Goal: Information Seeking & Learning: Learn about a topic

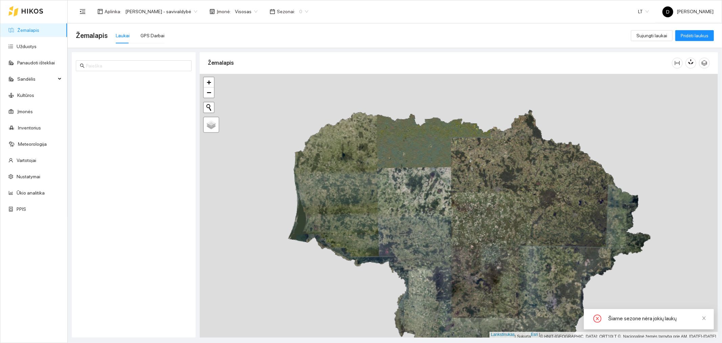
click at [300, 12] on div "0" at bounding box center [303, 11] width 17 height 11
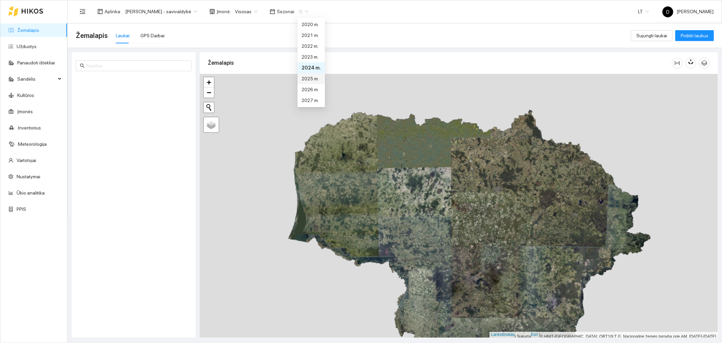
click at [307, 77] on font "2025 m." at bounding box center [310, 78] width 17 height 5
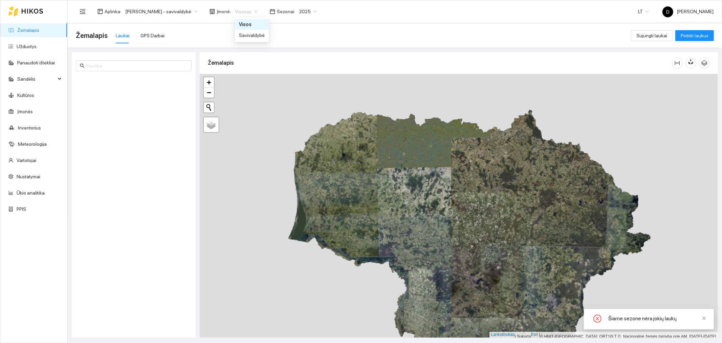
click at [257, 11] on span "Visosas" at bounding box center [246, 11] width 23 height 10
click at [252, 23] on font "Visosas" at bounding box center [248, 24] width 18 height 5
click at [191, 9] on font "[PERSON_NAME] - savivaldybė" at bounding box center [158, 11] width 66 height 5
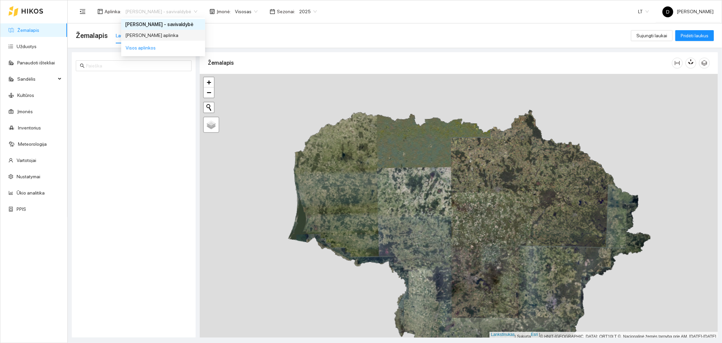
click at [173, 33] on font "[PERSON_NAME] aplinka" at bounding box center [151, 35] width 53 height 5
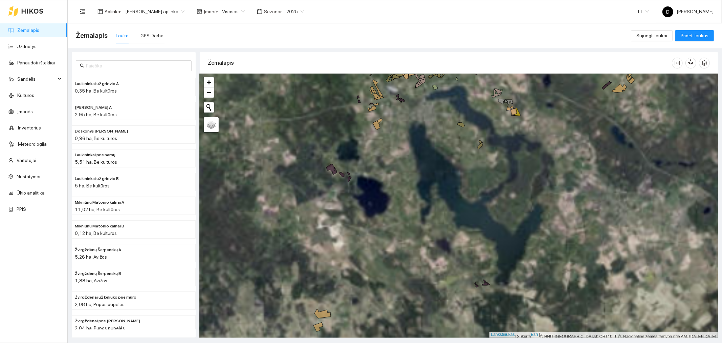
scroll to position [2, 0]
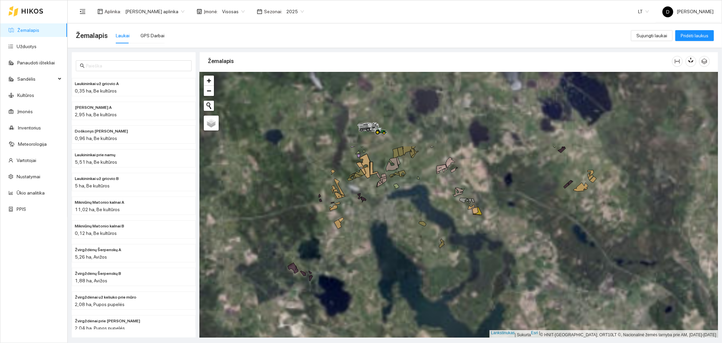
drag, startPoint x: 507, startPoint y: 176, endPoint x: 480, endPoint y: 241, distance: 69.7
click at [480, 241] on div at bounding box center [459, 204] width 518 height 265
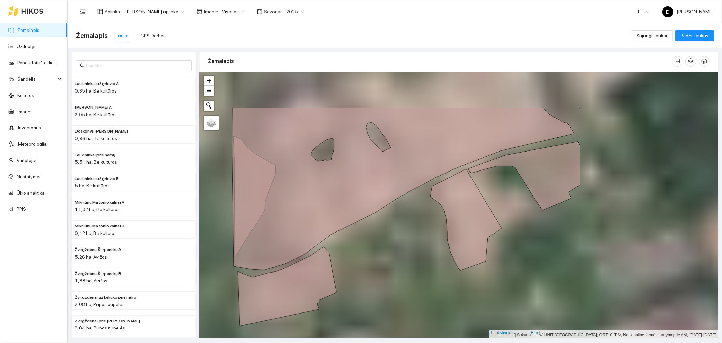
drag, startPoint x: 614, startPoint y: 193, endPoint x: 419, endPoint y: 257, distance: 205.4
click at [419, 257] on div at bounding box center [459, 204] width 518 height 265
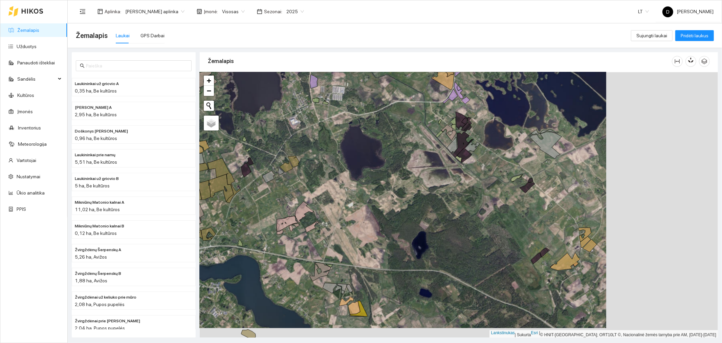
drag, startPoint x: 612, startPoint y: 207, endPoint x: 500, endPoint y: 197, distance: 112.2
click at [500, 197] on div at bounding box center [459, 204] width 518 height 265
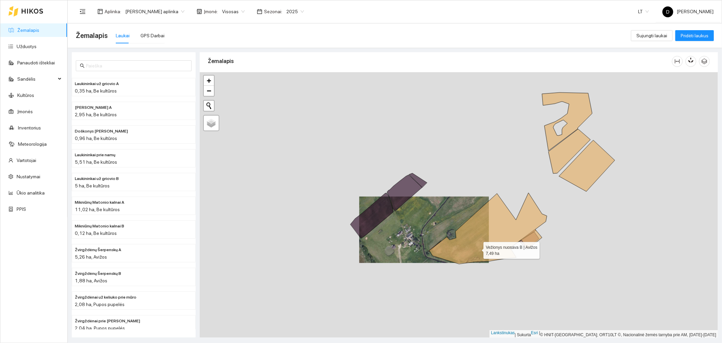
drag, startPoint x: 554, startPoint y: 270, endPoint x: 475, endPoint y: 246, distance: 81.6
click at [475, 246] on icon at bounding box center [487, 228] width 117 height 71
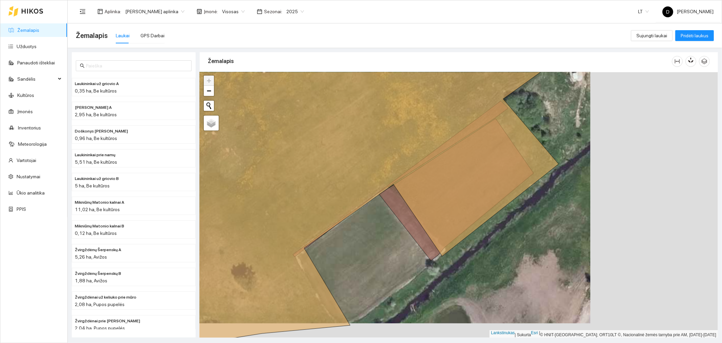
drag, startPoint x: 522, startPoint y: 267, endPoint x: 395, endPoint y: 252, distance: 128.5
click at [395, 252] on div at bounding box center [459, 204] width 518 height 265
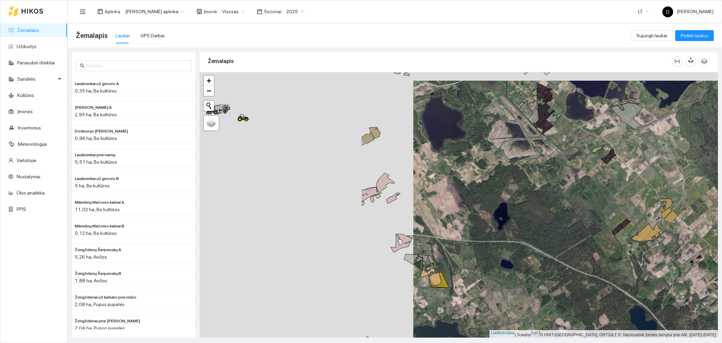
drag, startPoint x: 347, startPoint y: 175, endPoint x: 561, endPoint y: 184, distance: 213.8
click at [561, 184] on div at bounding box center [459, 204] width 518 height 265
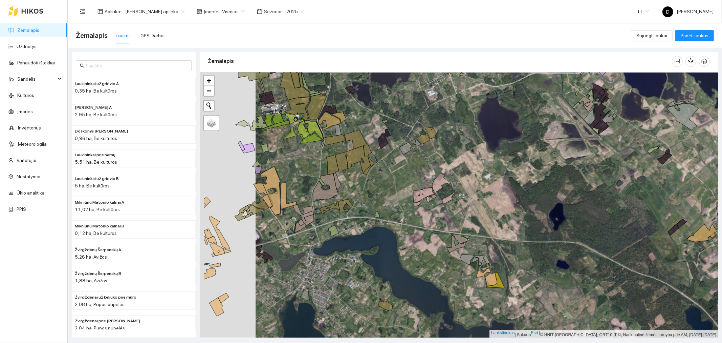
drag, startPoint x: 358, startPoint y: 176, endPoint x: 413, endPoint y: 177, distance: 55.9
click at [413, 177] on div at bounding box center [459, 204] width 518 height 265
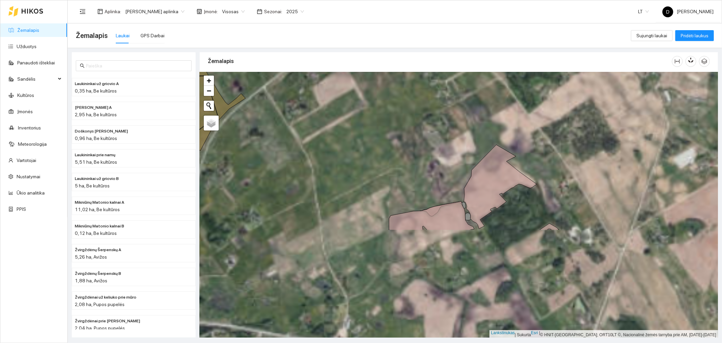
drag, startPoint x: 432, startPoint y: 205, endPoint x: 425, endPoint y: 39, distance: 166.4
click at [425, 39] on main "Žemalapis Laukai GPS Darbai Sujungti laukai Pridėti laukus Laukininkai už griov…" at bounding box center [395, 182] width 655 height 319
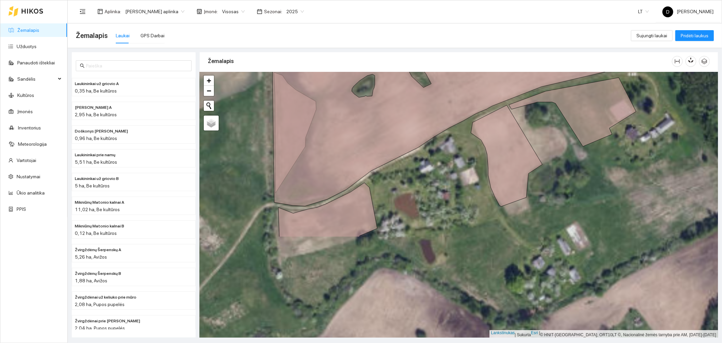
drag, startPoint x: 445, startPoint y: 167, endPoint x: 444, endPoint y: 65, distance: 101.9
click at [444, 65] on div "Žemalapis" at bounding box center [459, 192] width 518 height 285
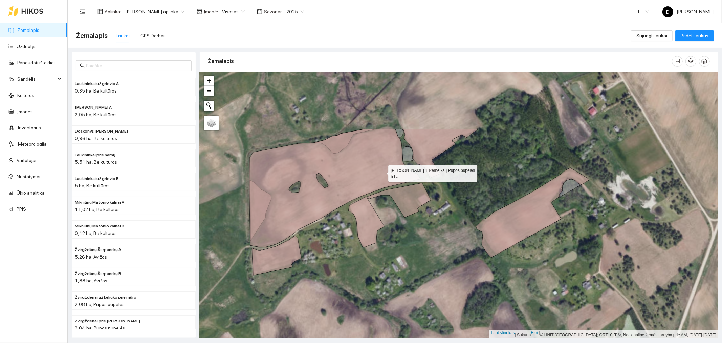
drag, startPoint x: 431, startPoint y: 87, endPoint x: 383, endPoint y: 171, distance: 96.9
click at [383, 171] on icon at bounding box center [334, 188] width 171 height 118
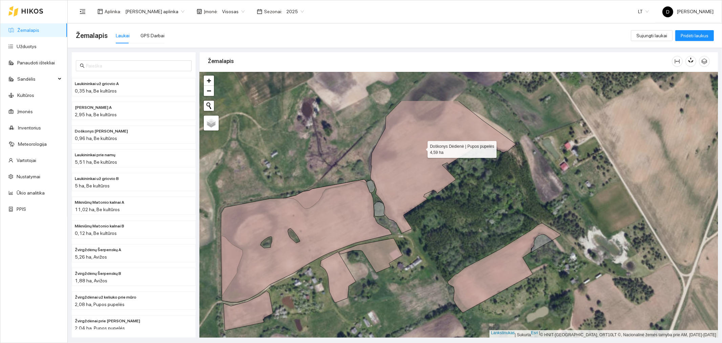
drag, startPoint x: 450, startPoint y: 92, endPoint x: 422, endPoint y: 147, distance: 62.1
click at [422, 147] on icon at bounding box center [443, 167] width 146 height 133
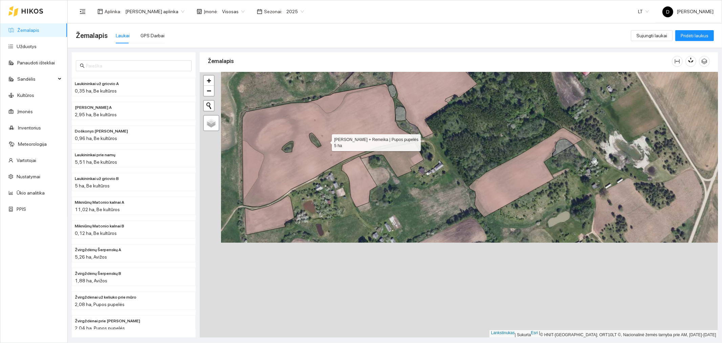
drag, startPoint x: 306, startPoint y: 207, endPoint x: 331, endPoint y: 116, distance: 93.8
click at [331, 116] on icon at bounding box center [327, 145] width 171 height 123
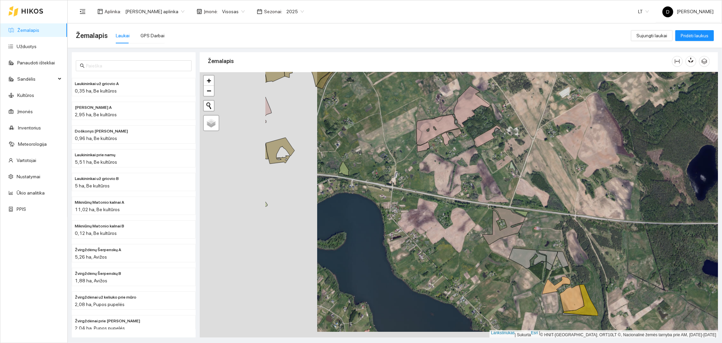
drag, startPoint x: 276, startPoint y: 156, endPoint x: 394, endPoint y: 150, distance: 117.7
click at [394, 150] on div at bounding box center [459, 204] width 518 height 265
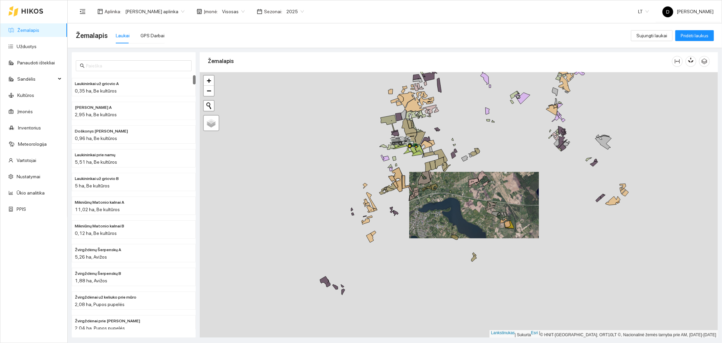
drag, startPoint x: 243, startPoint y: 199, endPoint x: 410, endPoint y: 193, distance: 167.7
click at [410, 193] on div at bounding box center [459, 204] width 518 height 265
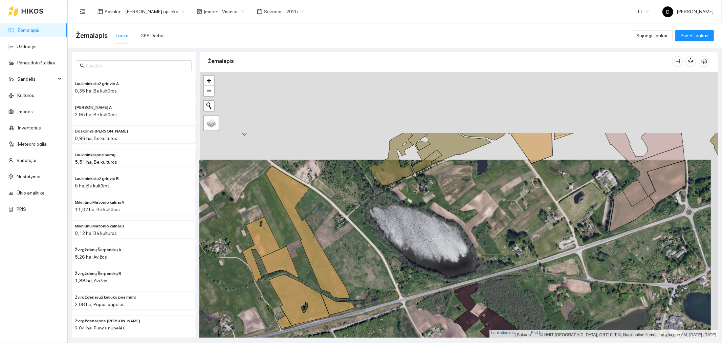
drag, startPoint x: 363, startPoint y: 178, endPoint x: 356, endPoint y: 266, distance: 88.0
click at [356, 266] on div at bounding box center [459, 204] width 518 height 265
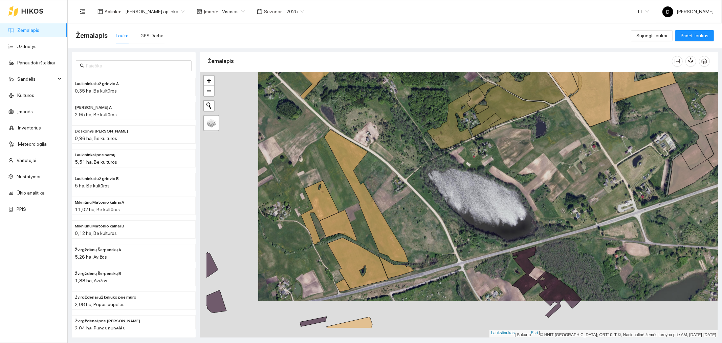
drag, startPoint x: 335, startPoint y: 231, endPoint x: 393, endPoint y: 194, distance: 69.2
click at [393, 194] on div at bounding box center [459, 204] width 518 height 265
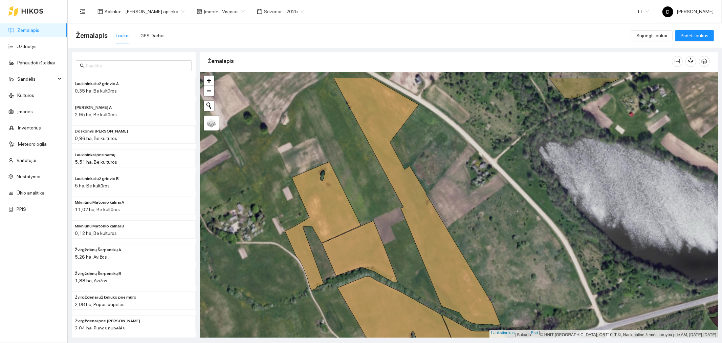
drag, startPoint x: 414, startPoint y: 214, endPoint x: 408, endPoint y: 320, distance: 106.2
click at [408, 320] on div at bounding box center [459, 204] width 518 height 265
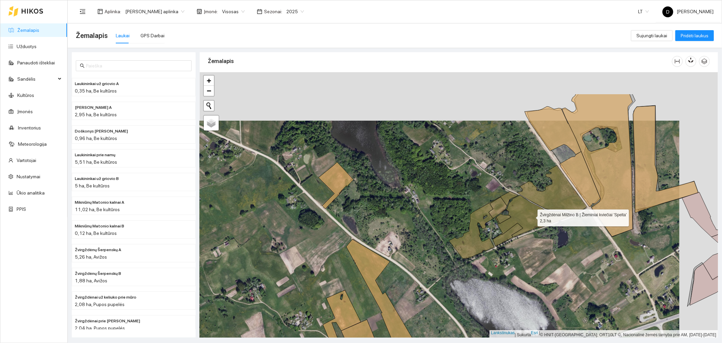
drag, startPoint x: 570, startPoint y: 167, endPoint x: 532, endPoint y: 216, distance: 61.9
click at [532, 216] on icon at bounding box center [533, 216] width 77 height 42
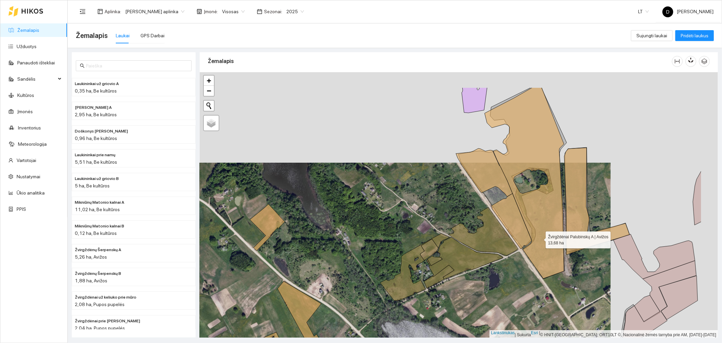
drag, startPoint x: 613, startPoint y: 197, endPoint x: 536, endPoint y: 238, distance: 87.3
click at [536, 238] on icon at bounding box center [524, 182] width 79 height 191
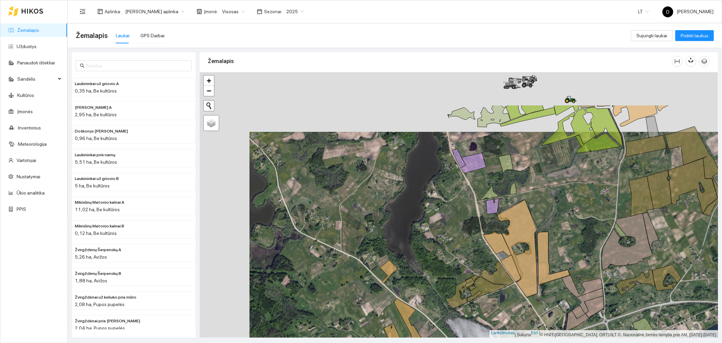
drag, startPoint x: 382, startPoint y: 189, endPoint x: 432, endPoint y: 249, distance: 77.6
click at [432, 249] on div at bounding box center [459, 204] width 518 height 265
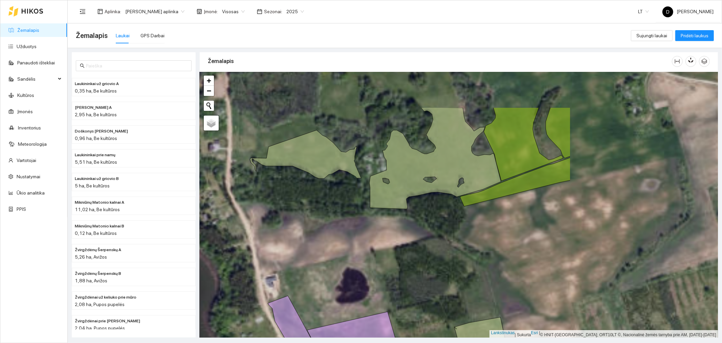
drag, startPoint x: 532, startPoint y: 161, endPoint x: 339, endPoint y: 213, distance: 199.8
click at [339, 213] on div at bounding box center [459, 204] width 518 height 265
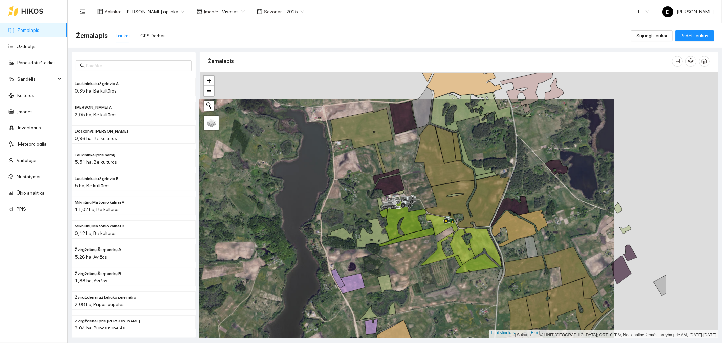
drag, startPoint x: 597, startPoint y: 264, endPoint x: 488, endPoint y: 293, distance: 112.6
click at [488, 293] on div at bounding box center [459, 204] width 518 height 265
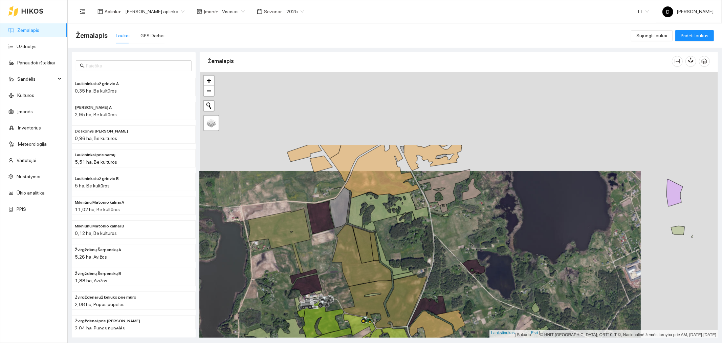
drag, startPoint x: 480, startPoint y: 159, endPoint x: 409, endPoint y: 251, distance: 115.8
click at [409, 251] on div at bounding box center [459, 204] width 518 height 265
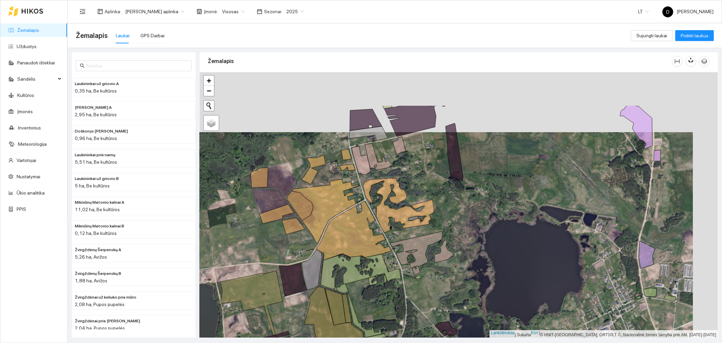
drag, startPoint x: 422, startPoint y: 254, endPoint x: 414, endPoint y: 270, distance: 18.0
click at [414, 270] on div at bounding box center [459, 204] width 518 height 265
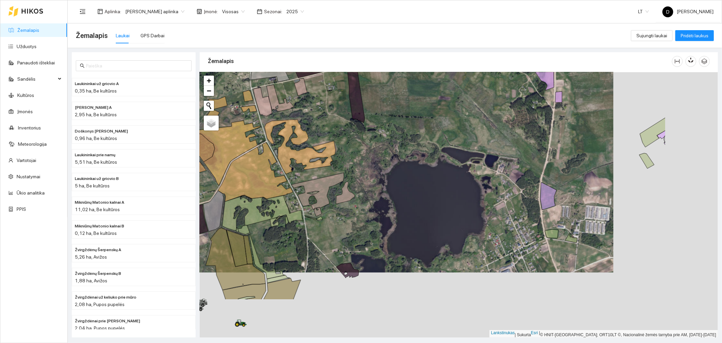
drag, startPoint x: 493, startPoint y: 227, endPoint x: 389, endPoint y: 162, distance: 123.4
click at [389, 162] on div at bounding box center [459, 204] width 518 height 265
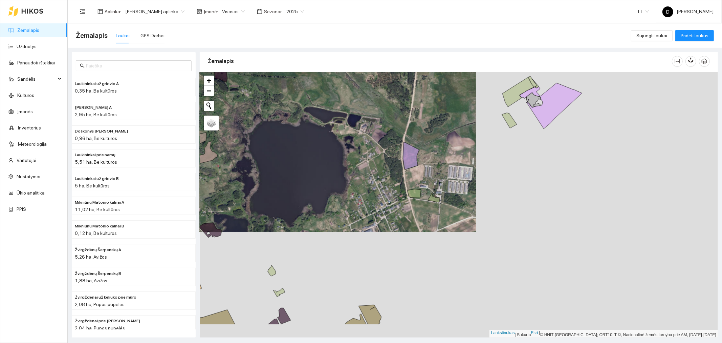
drag, startPoint x: 604, startPoint y: 178, endPoint x: 466, endPoint y: 138, distance: 143.3
click at [466, 138] on div at bounding box center [459, 204] width 518 height 265
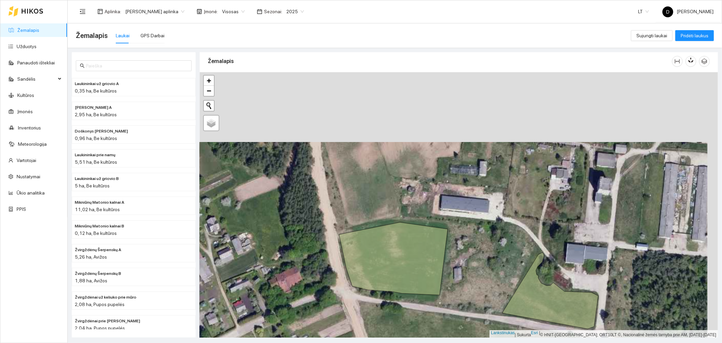
drag, startPoint x: 499, startPoint y: 143, endPoint x: 489, endPoint y: 207, distance: 64.7
click at [489, 207] on div at bounding box center [459, 204] width 518 height 265
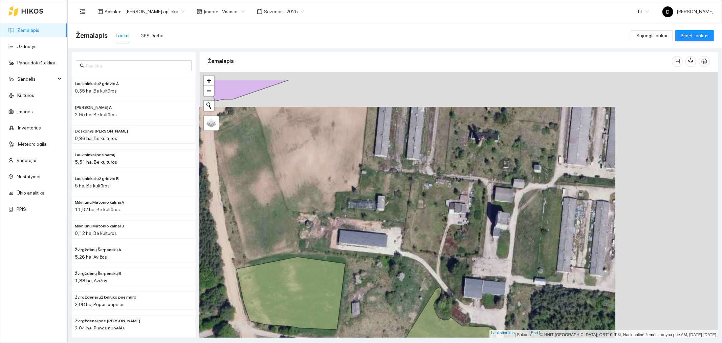
drag, startPoint x: 590, startPoint y: 192, endPoint x: 487, endPoint y: 226, distance: 108.3
click at [487, 226] on div at bounding box center [459, 204] width 518 height 265
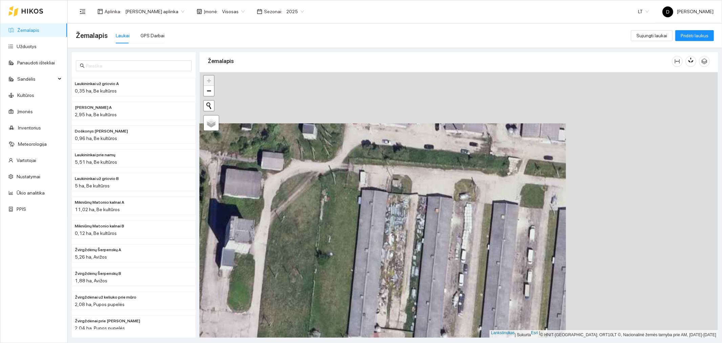
drag, startPoint x: 616, startPoint y: 249, endPoint x: 464, endPoint y: 300, distance: 160.4
click at [464, 300] on div at bounding box center [459, 204] width 518 height 265
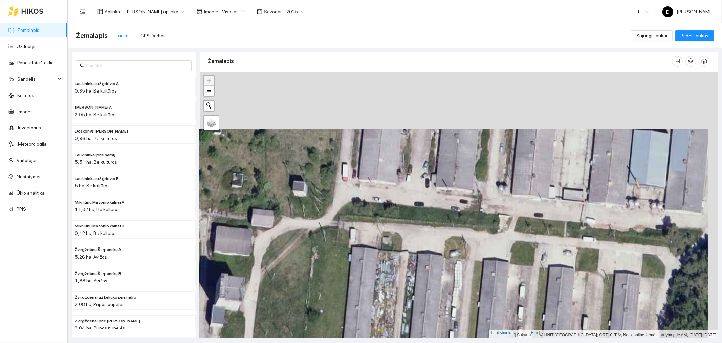
drag, startPoint x: 487, startPoint y: 200, endPoint x: 482, endPoint y: 239, distance: 38.6
click at [482, 239] on div at bounding box center [459, 204] width 518 height 265
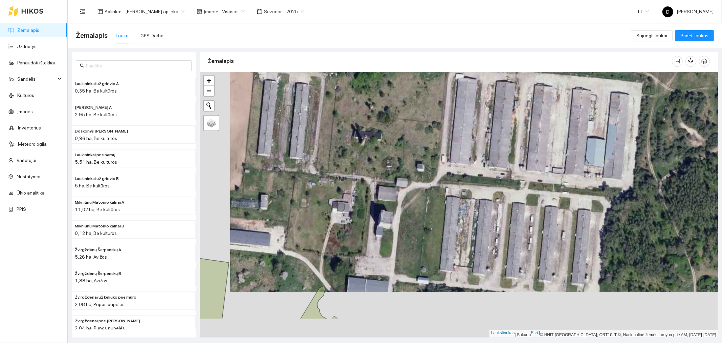
drag, startPoint x: 483, startPoint y: 255, endPoint x: 519, endPoint y: 201, distance: 64.9
click at [519, 201] on div at bounding box center [459, 204] width 518 height 265
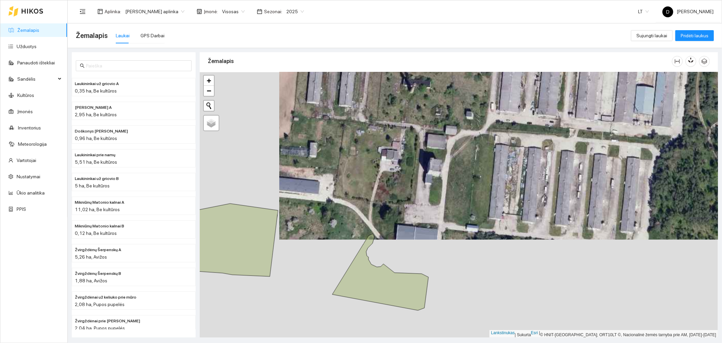
drag, startPoint x: 455, startPoint y: 254, endPoint x: 499, endPoint y: 206, distance: 66.1
click at [499, 206] on div at bounding box center [459, 204] width 518 height 265
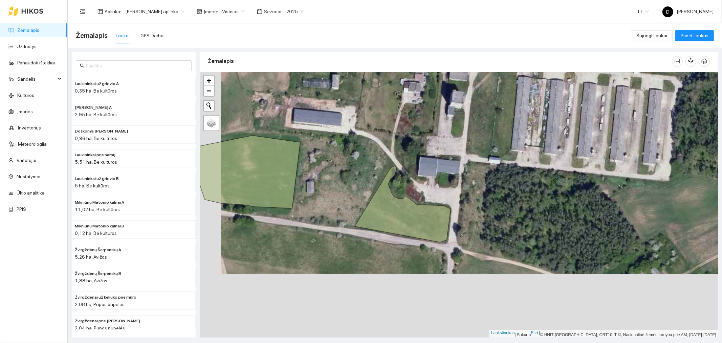
drag, startPoint x: 471, startPoint y: 215, endPoint x: 493, endPoint y: 151, distance: 67.8
click at [493, 151] on div at bounding box center [459, 204] width 518 height 265
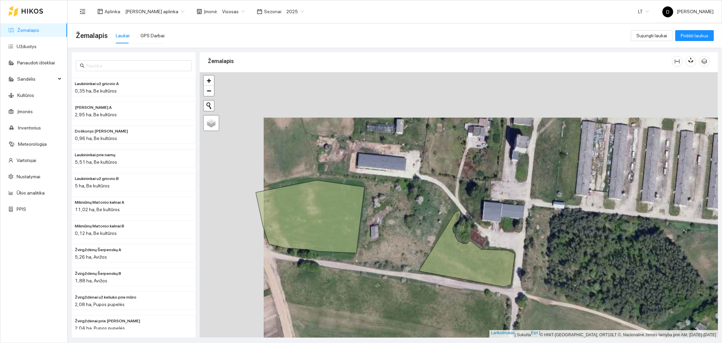
drag, startPoint x: 445, startPoint y: 195, endPoint x: 509, endPoint y: 241, distance: 78.5
click at [509, 241] on div at bounding box center [459, 204] width 518 height 265
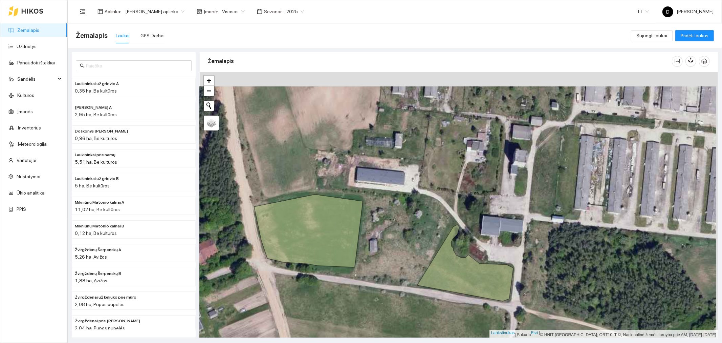
drag, startPoint x: 468, startPoint y: 168, endPoint x: 466, endPoint y: 188, distance: 20.5
click at [466, 188] on div at bounding box center [459, 204] width 518 height 265
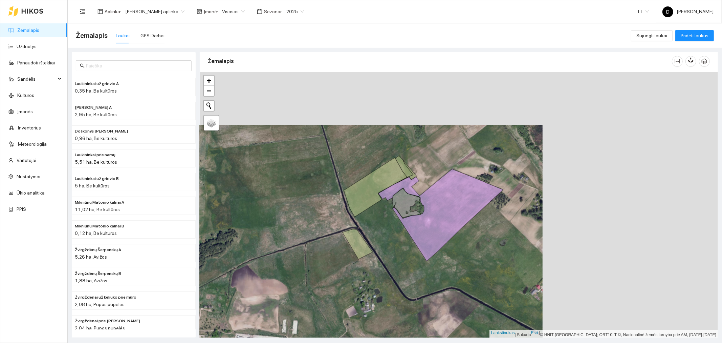
drag, startPoint x: 579, startPoint y: 148, endPoint x: 404, endPoint y: 200, distance: 182.8
click at [404, 200] on icon at bounding box center [406, 203] width 28 height 29
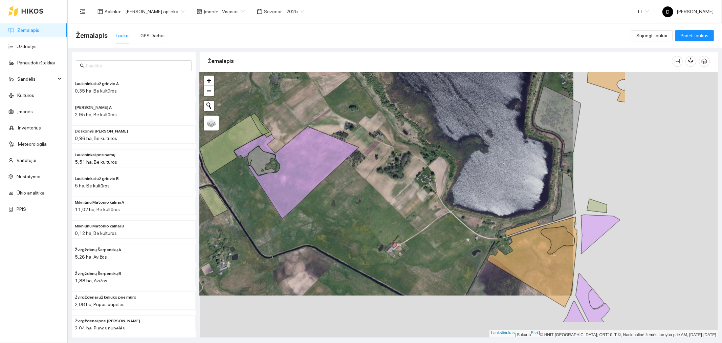
drag, startPoint x: 547, startPoint y: 293, endPoint x: 402, endPoint y: 251, distance: 150.7
click at [402, 251] on div at bounding box center [459, 204] width 518 height 265
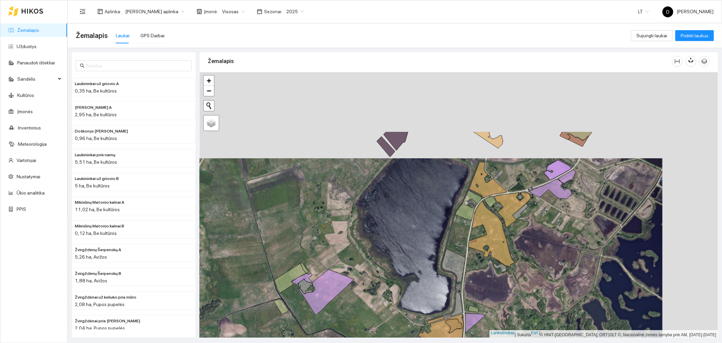
drag, startPoint x: 558, startPoint y: 138, endPoint x: 502, endPoint y: 224, distance: 102.8
click at [502, 224] on div at bounding box center [459, 204] width 518 height 265
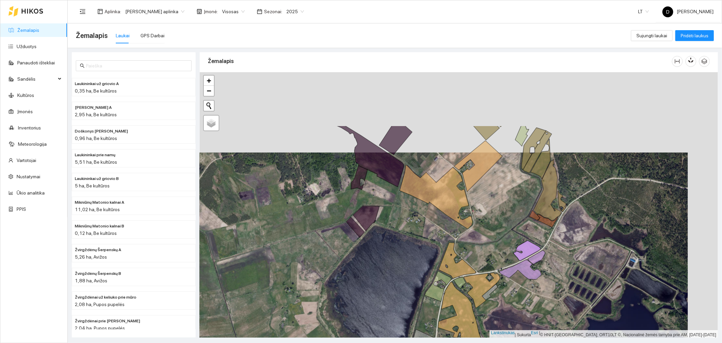
drag, startPoint x: 519, startPoint y: 163, endPoint x: 489, endPoint y: 243, distance: 85.7
click at [489, 243] on div at bounding box center [459, 204] width 518 height 265
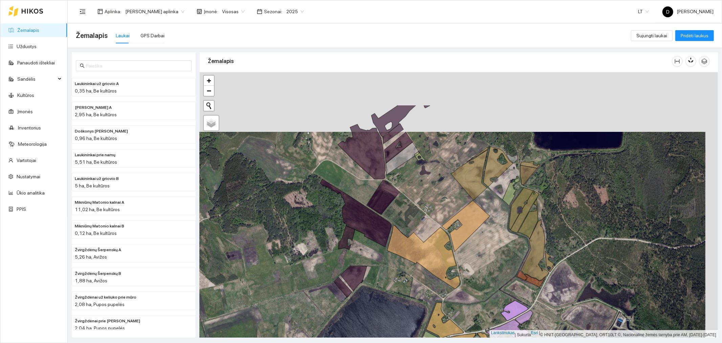
drag, startPoint x: 491, startPoint y: 212, endPoint x: 479, endPoint y: 272, distance: 60.4
click at [479, 272] on div at bounding box center [459, 204] width 518 height 265
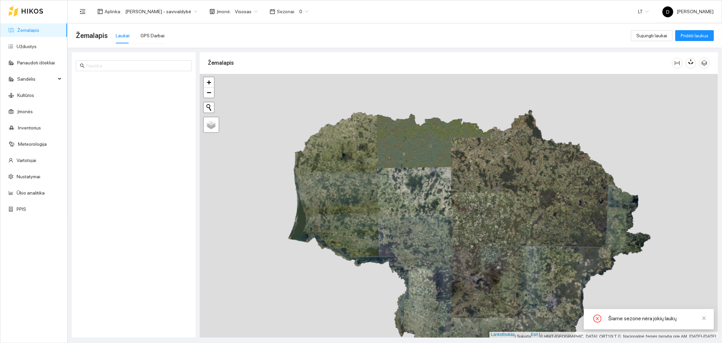
click at [308, 11] on span "0" at bounding box center [303, 11] width 9 height 10
click at [313, 88] on font "2026 m." at bounding box center [310, 89] width 17 height 5
click at [191, 11] on font "[PERSON_NAME] - savivaldybė" at bounding box center [158, 11] width 66 height 5
click at [176, 35] on font "[PERSON_NAME] aplinka" at bounding box center [151, 35] width 53 height 5
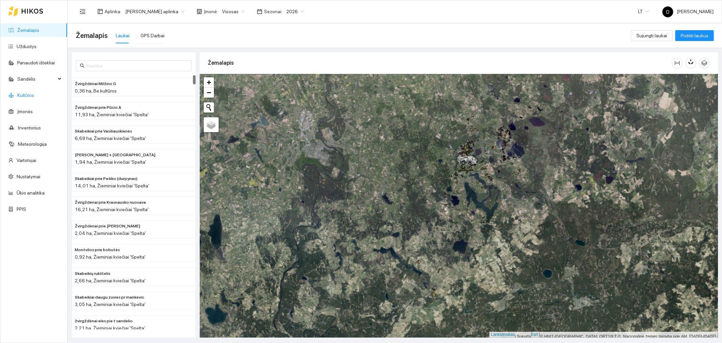
click at [25, 93] on link "Kultūros" at bounding box center [25, 94] width 17 height 5
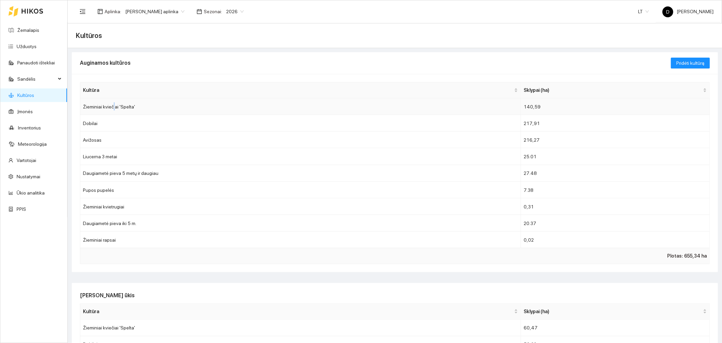
click at [113, 106] on font "Žieminiai kviečiai 'Spelta'" at bounding box center [109, 106] width 52 height 5
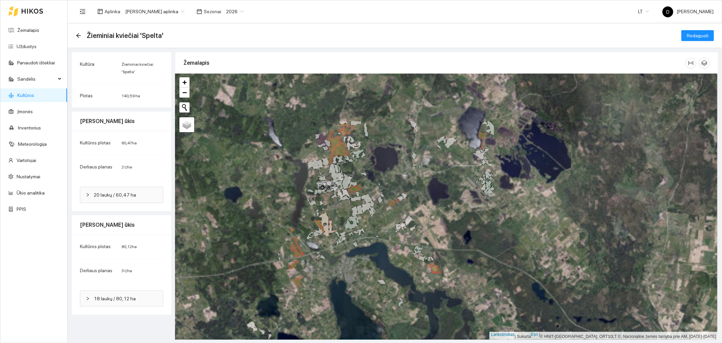
drag, startPoint x: 539, startPoint y: 202, endPoint x: 261, endPoint y: 276, distance: 288.0
click at [261, 276] on div at bounding box center [446, 206] width 543 height 265
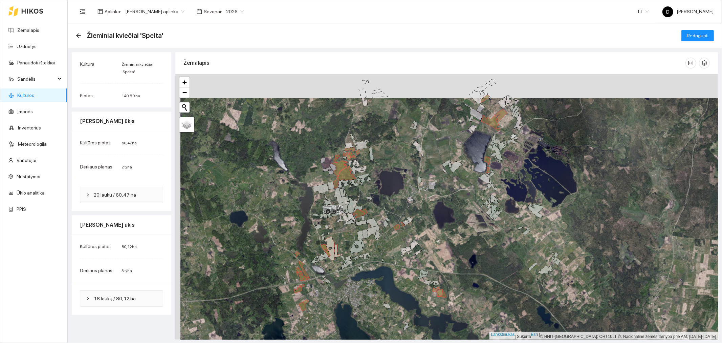
drag, startPoint x: 380, startPoint y: 181, endPoint x: 385, endPoint y: 205, distance: 24.6
click at [385, 205] on div at bounding box center [446, 206] width 543 height 265
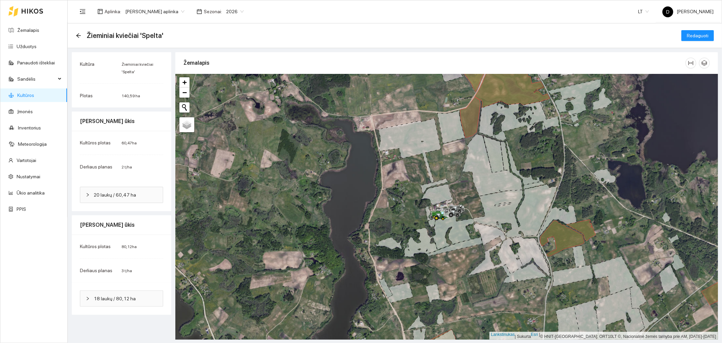
click at [128, 95] on font "140,59 ha" at bounding box center [131, 95] width 19 height 5
click at [144, 193] on span "20 laukų / 60,47 ha" at bounding box center [126, 194] width 64 height 7
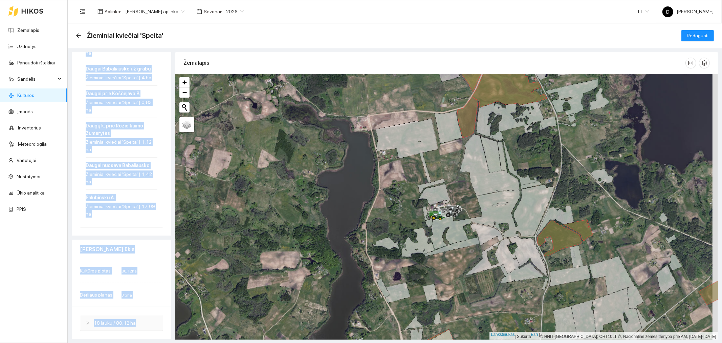
scroll to position [0, 0]
drag, startPoint x: 85, startPoint y: 100, endPoint x: 141, endPoint y: 215, distance: 128.9
copy ul "Loremips D. Sitametcon A Elitseddo eiusmodt 'Incidi' | 1,39 ut Laboreet D. Magn…"
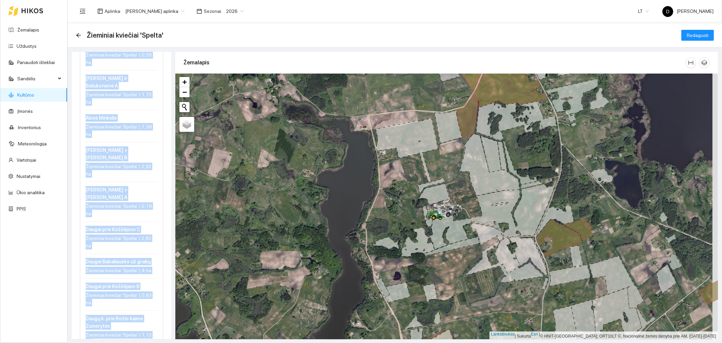
scroll to position [683, 0]
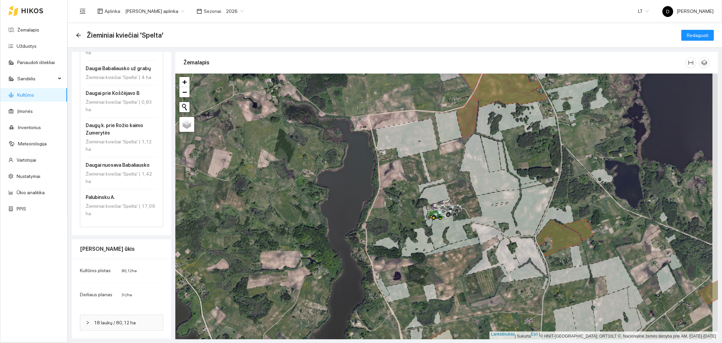
click at [130, 322] on font "18 laukų / 80,12 ha" at bounding box center [115, 322] width 42 height 5
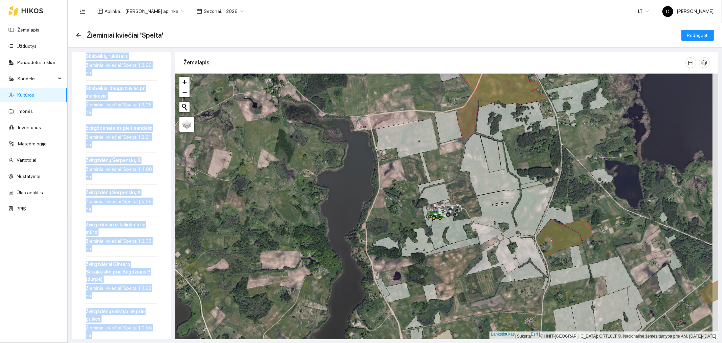
scroll to position [1325, 0]
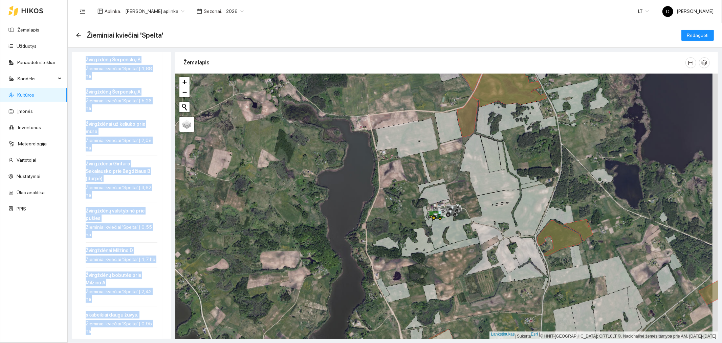
drag, startPoint x: 83, startPoint y: 150, endPoint x: 142, endPoint y: 339, distance: 197.9
click at [142, 339] on main "Žieminiai kviečiai 'Spelta' Redaguoti Kultūra Žieminiai kviečiai 'Spelta' Plota…" at bounding box center [395, 183] width 655 height 320
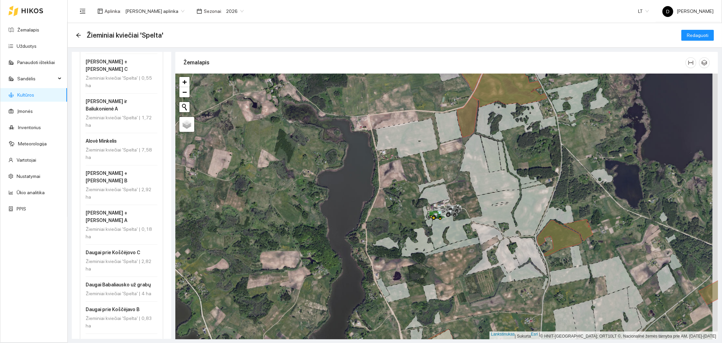
scroll to position [460, 0]
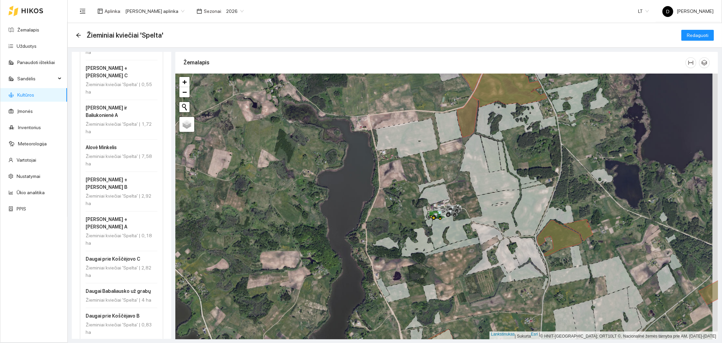
click at [122, 135] on div "Žieminiai kviečiai 'Spelta' | 1,72 ha" at bounding box center [122, 127] width 72 height 15
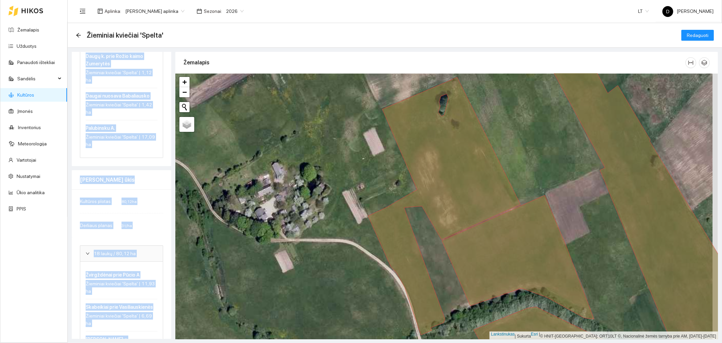
scroll to position [774, 0]
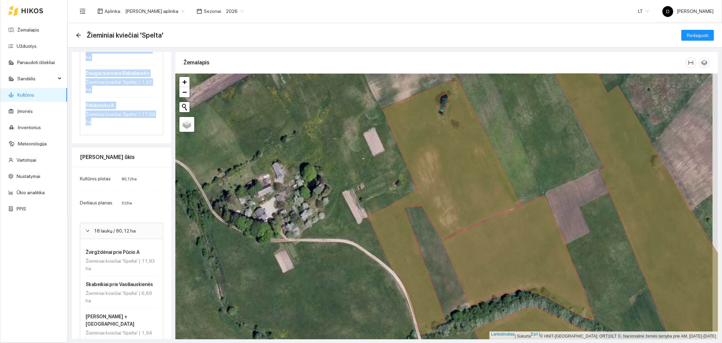
drag, startPoint x: 83, startPoint y: 103, endPoint x: 142, endPoint y: 122, distance: 62.0
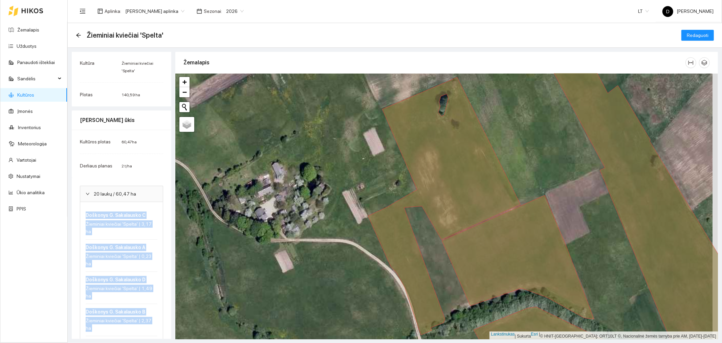
scroll to position [0, 0]
click at [34, 28] on link "Žemalapis" at bounding box center [28, 29] width 22 height 5
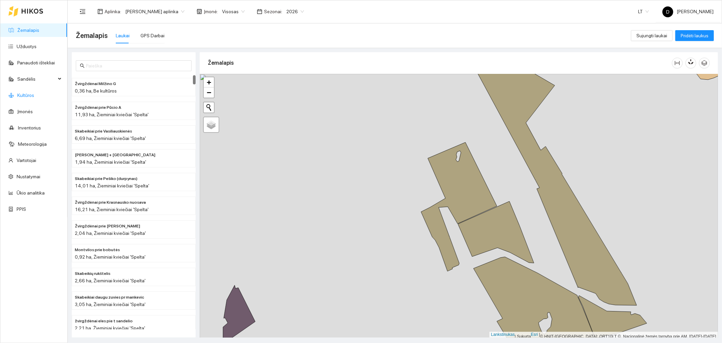
click at [25, 93] on link "Kultūros" at bounding box center [25, 94] width 17 height 5
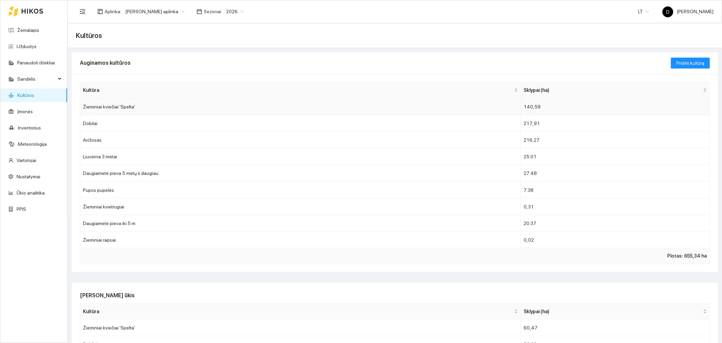
click at [112, 105] on font "Žieminiai kviečiai 'Spelta'" at bounding box center [109, 106] width 52 height 5
